Goal: Task Accomplishment & Management: Manage account settings

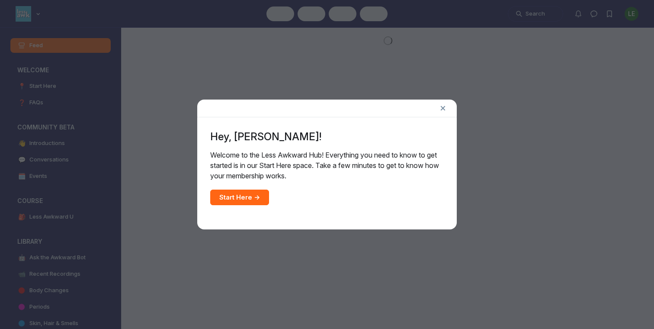
scroll to position [2448, 1656]
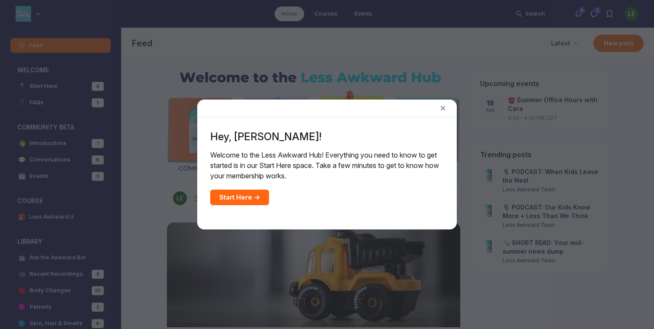
click at [441, 109] on line at bounding box center [442, 107] width 3 height 3
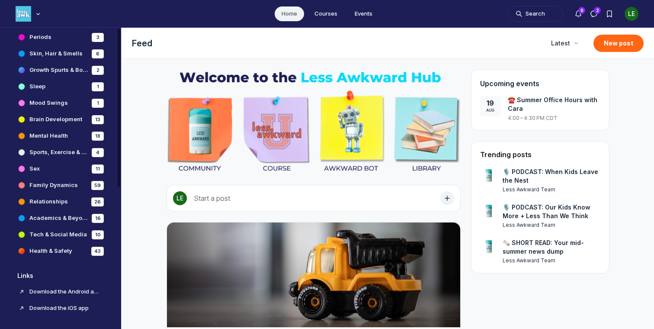
scroll to position [0, 0]
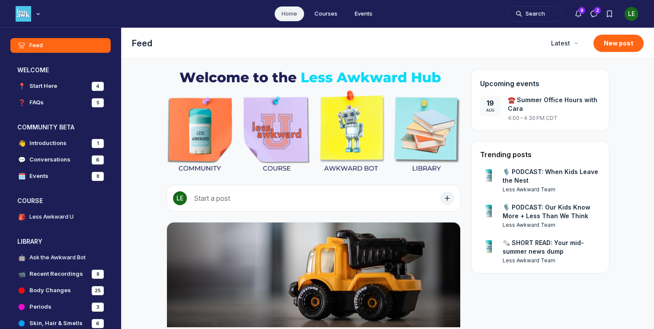
click at [629, 16] on div "LE" at bounding box center [631, 14] width 14 height 14
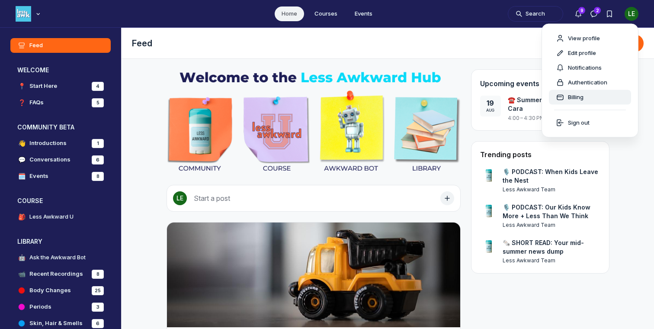
click at [579, 95] on span "Billing" at bounding box center [576, 97] width 16 height 9
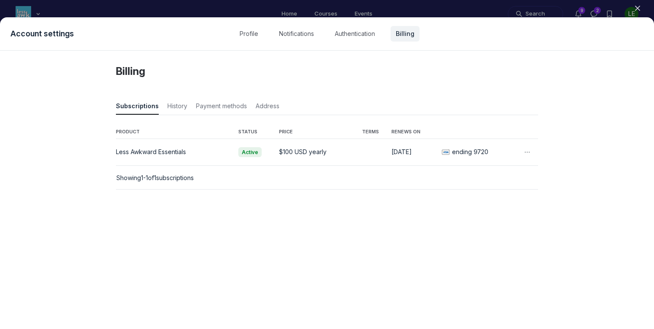
click at [519, 153] on div "ending 9720" at bounding box center [481, 151] width 81 height 9
click at [530, 153] on icon "button" at bounding box center [527, 152] width 9 height 9
click at [554, 152] on div "Billing Subscriptions History Payment methods Address PRODUCT STATUS PRICE TERM…" at bounding box center [327, 190] width 654 height 278
click at [168, 108] on span "History" at bounding box center [177, 108] width 20 height 12
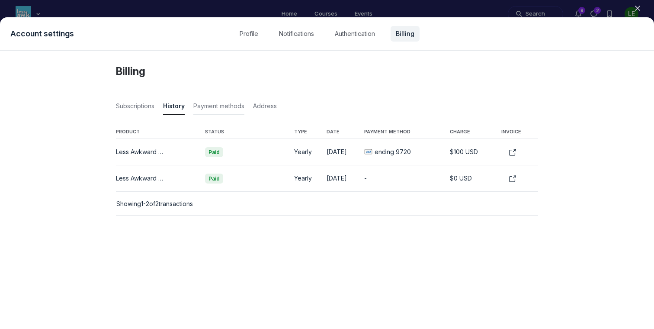
click at [208, 105] on span "Payment methods" at bounding box center [218, 108] width 51 height 12
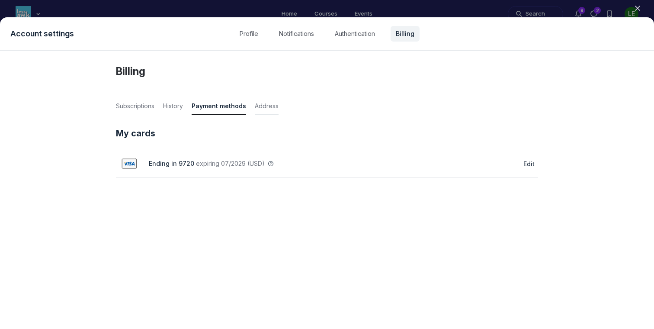
click at [268, 108] on span "Address" at bounding box center [267, 108] width 24 height 12
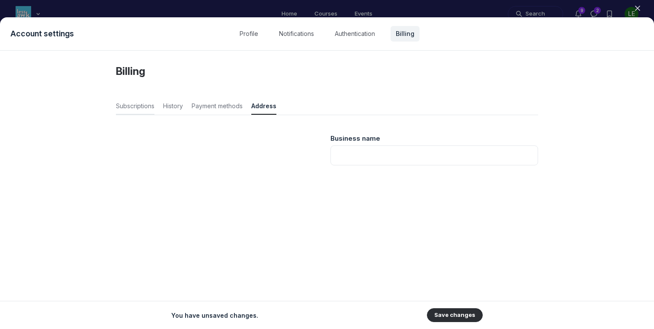
click at [134, 104] on span "Subscriptions" at bounding box center [135, 108] width 38 height 12
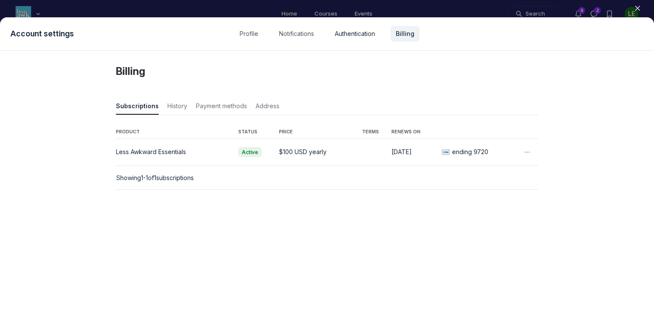
click at [360, 31] on link "Authentication" at bounding box center [354, 34] width 51 height 16
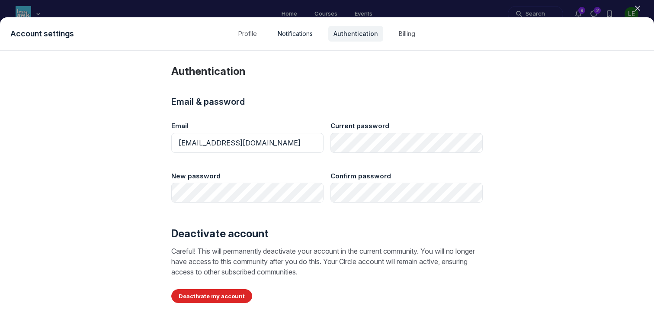
click at [290, 33] on link "Notifications" at bounding box center [294, 34] width 45 height 16
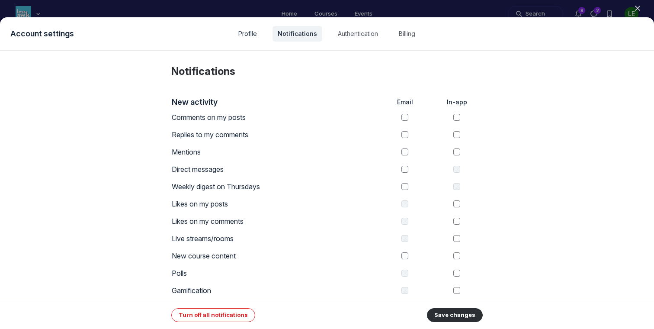
click at [249, 34] on link "Profile" at bounding box center [247, 34] width 29 height 16
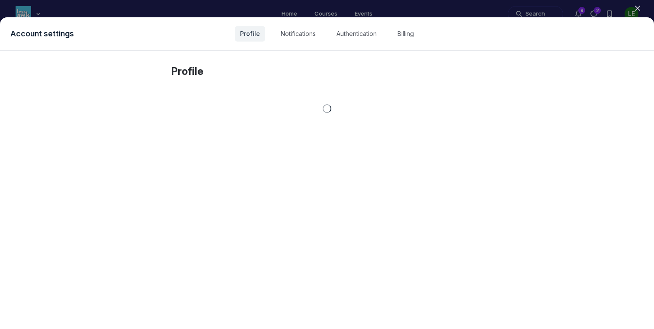
select select "Central Time ([GEOGRAPHIC_DATA] & [GEOGRAPHIC_DATA])"
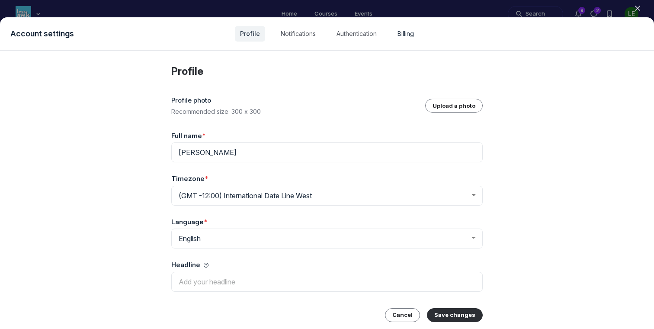
click at [399, 29] on link "Billing" at bounding box center [405, 34] width 27 height 16
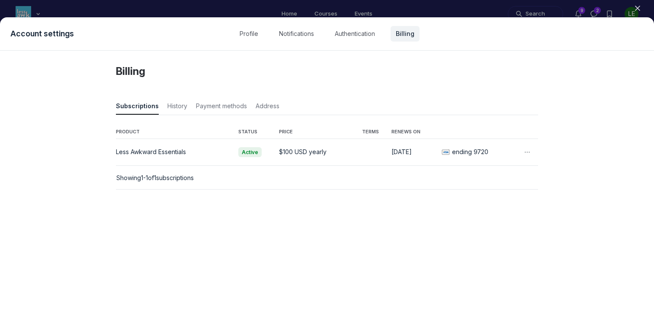
click at [531, 154] on icon "button" at bounding box center [527, 152] width 9 height 9
click at [461, 198] on button "Cancel" at bounding box center [487, 198] width 77 height 9
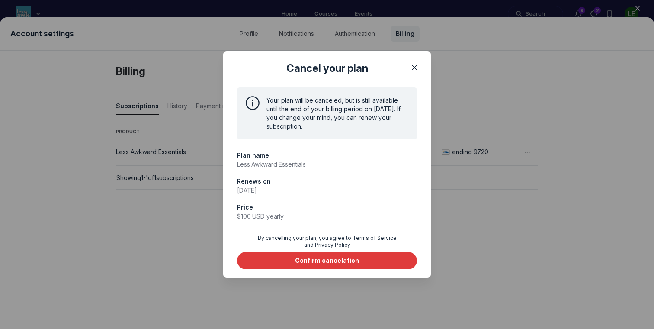
click at [322, 262] on div "Confirm cancelation" at bounding box center [327, 260] width 64 height 9
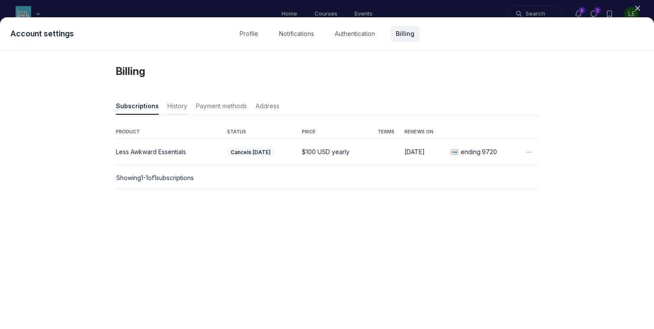
click at [172, 102] on span "History" at bounding box center [177, 108] width 20 height 12
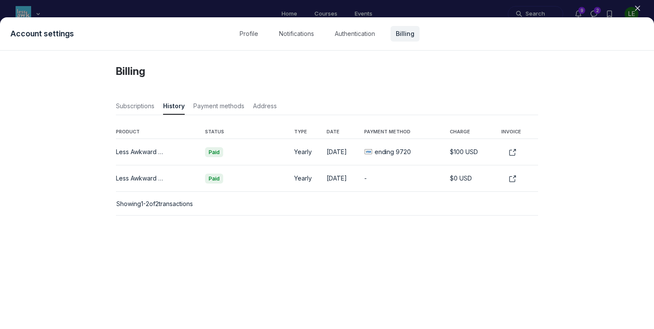
click at [639, 11] on icon "button" at bounding box center [637, 8] width 9 height 9
